Goal: Navigation & Orientation: Find specific page/section

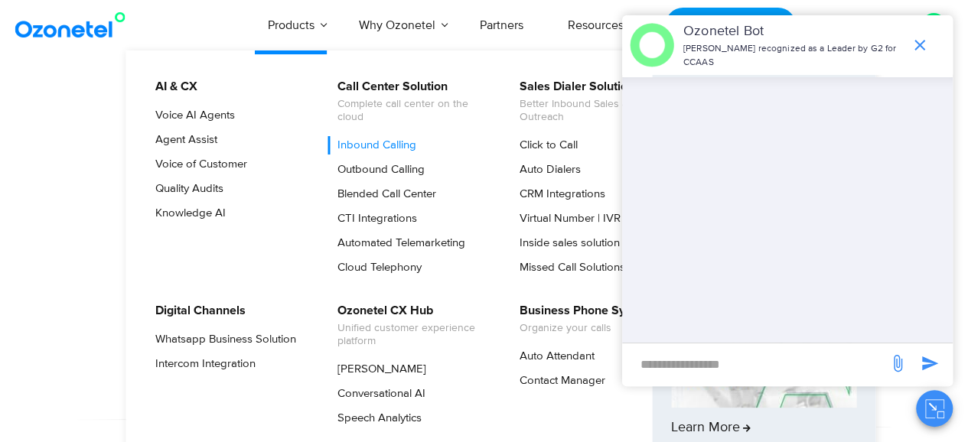
click at [393, 145] on link "Inbound Calling" at bounding box center [373, 145] width 91 height 18
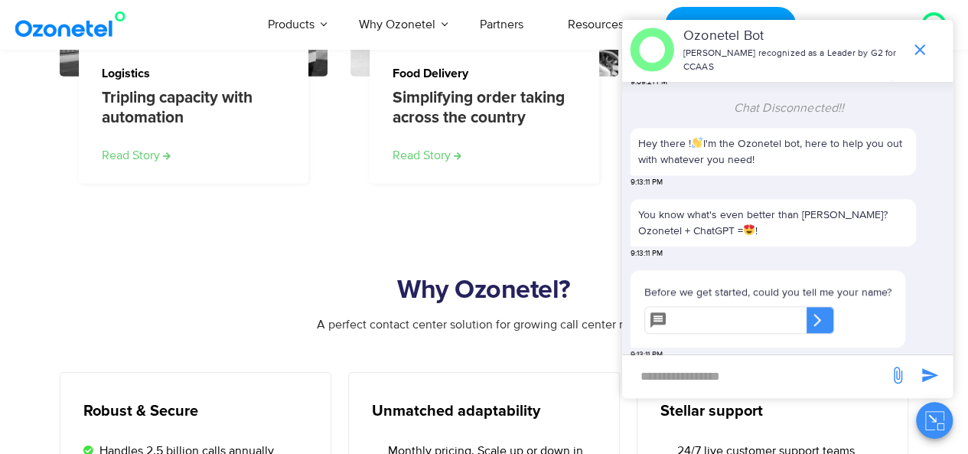
click at [72, 31] on img at bounding box center [73, 25] width 124 height 28
